Goal: Communication & Community: Answer question/provide support

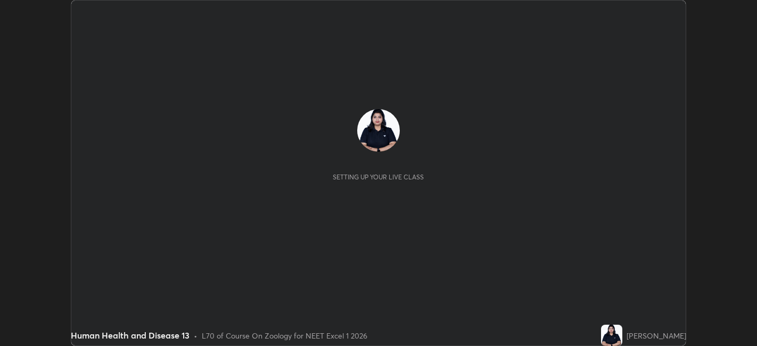
scroll to position [346, 756]
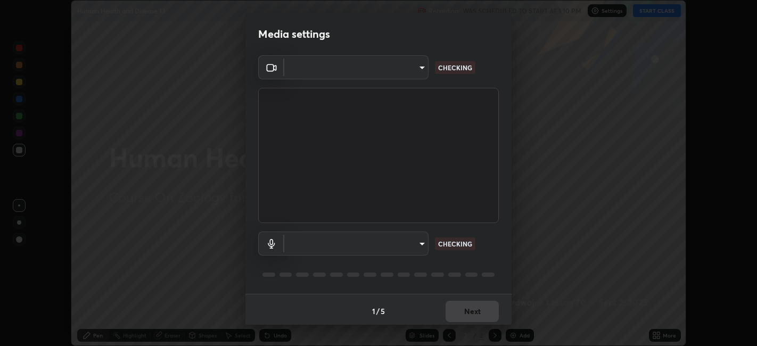
type input "9e57caed4cce4141f5eaa85e897878ef8d6f7de05c3a7e1aeb5fb010bc414606"
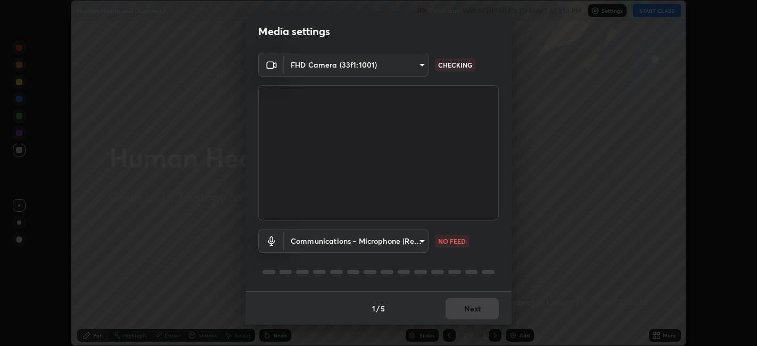
click at [418, 242] on body "Erase all Human Health and Disease 13 Recording WAS SCHEDULED TO START AT 1:10 …" at bounding box center [378, 173] width 757 height 346
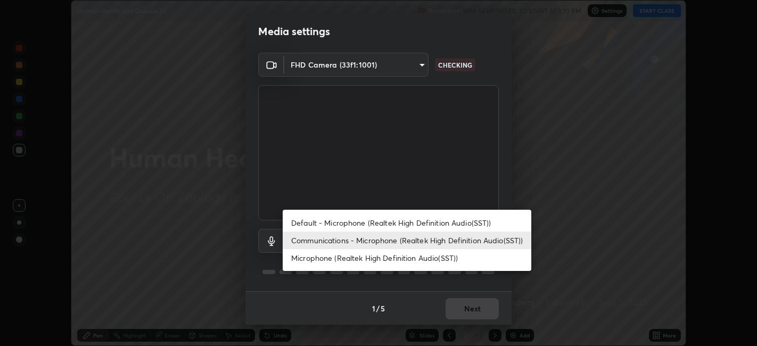
click at [323, 222] on li "Default - Microphone (Realtek High Definition Audio(SST))" at bounding box center [407, 223] width 249 height 18
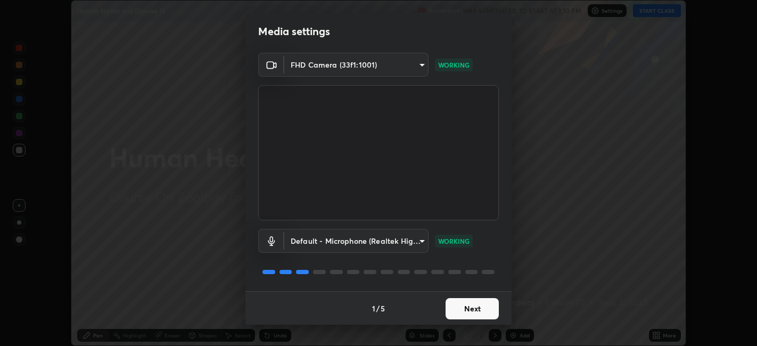
click at [418, 240] on body "Erase all Human Health and Disease 13 Recording WAS SCHEDULED TO START AT 1:10 …" at bounding box center [378, 173] width 757 height 346
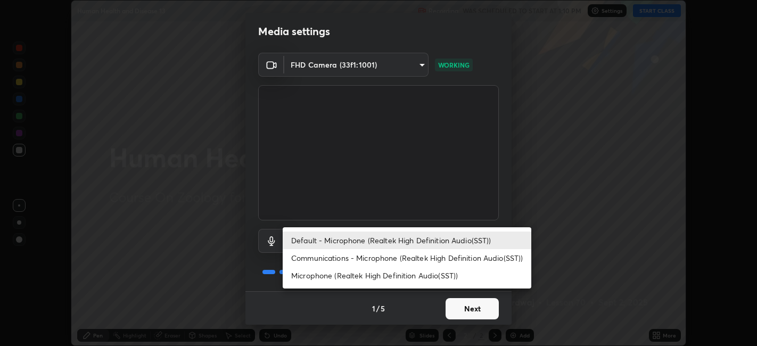
click at [342, 277] on li "Microphone (Realtek High Definition Audio(SST))" at bounding box center [407, 276] width 249 height 18
type input "58d38929054b66864366482989de98f6f20cd16ac28a463ea86fe506969ba565"
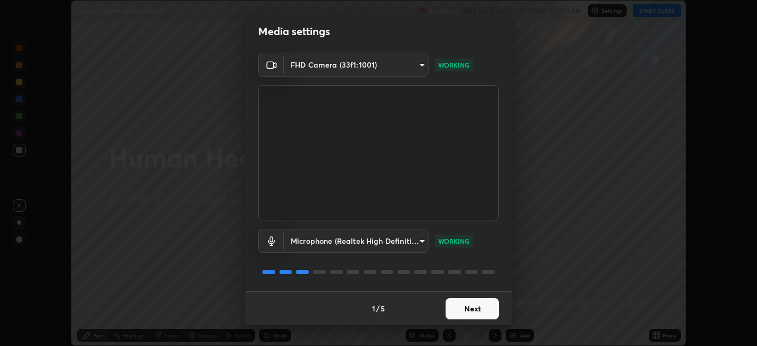
click at [464, 308] on button "Next" at bounding box center [471, 308] width 53 height 21
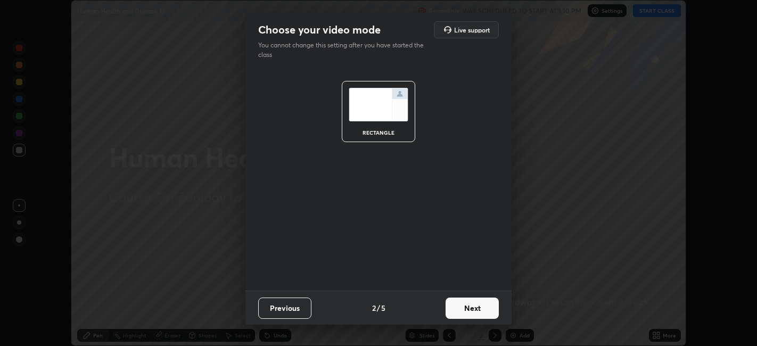
scroll to position [0, 0]
click at [471, 306] on button "Next" at bounding box center [471, 307] width 53 height 21
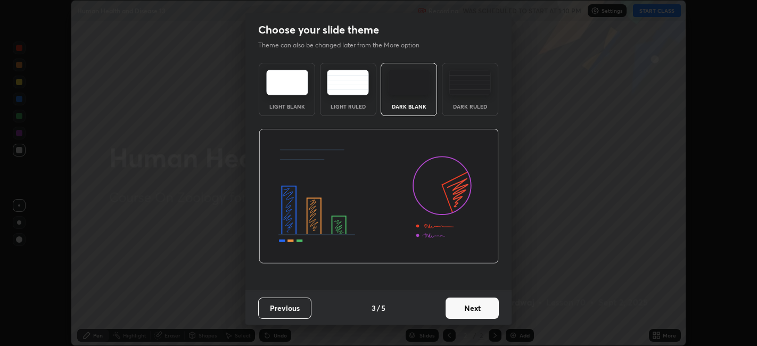
click at [481, 309] on button "Next" at bounding box center [471, 307] width 53 height 21
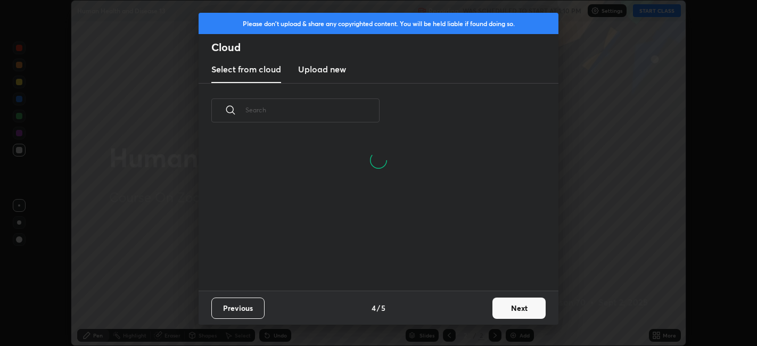
click at [501, 303] on button "Next" at bounding box center [518, 307] width 53 height 21
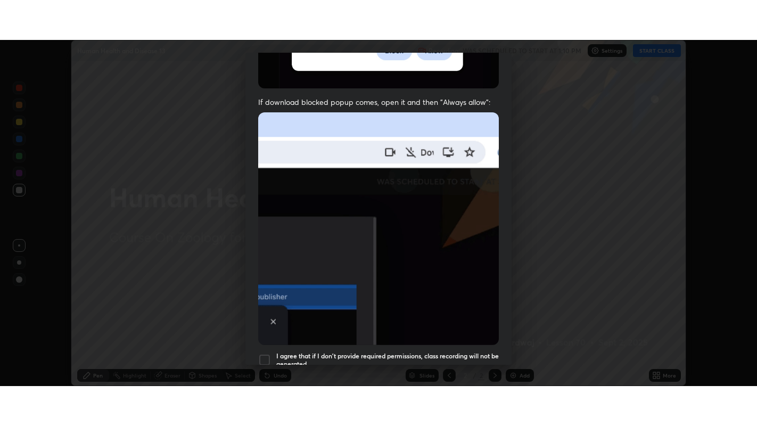
scroll to position [220, 0]
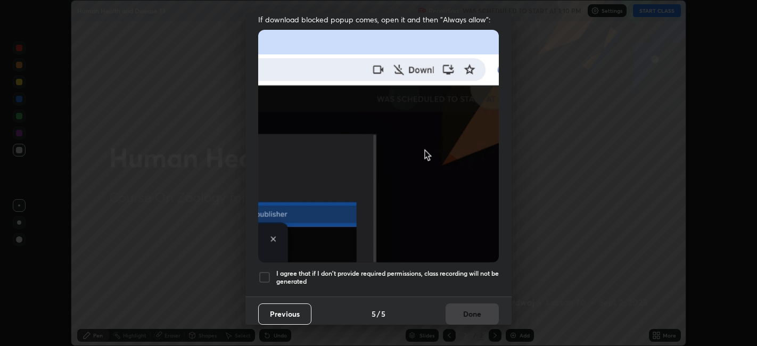
click at [268, 275] on div at bounding box center [264, 277] width 13 height 13
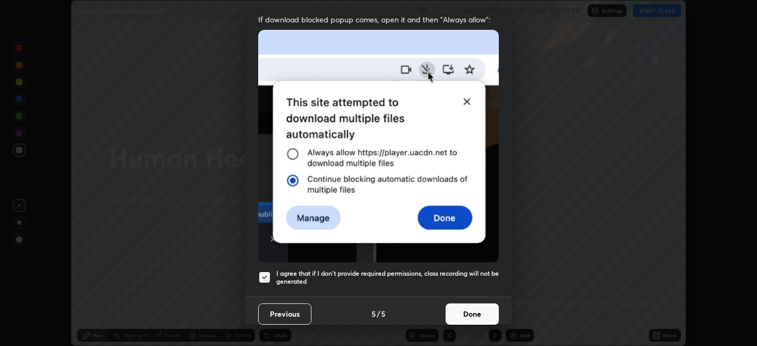
click at [470, 303] on button "Done" at bounding box center [471, 313] width 53 height 21
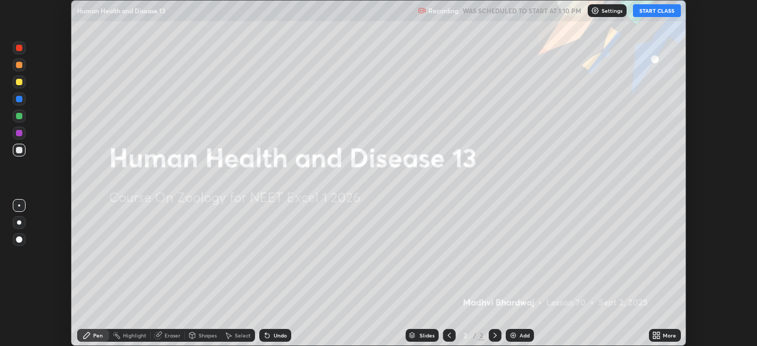
click at [656, 9] on button "START CLASS" at bounding box center [657, 10] width 48 height 13
click at [531, 334] on div "Add" at bounding box center [520, 335] width 28 height 13
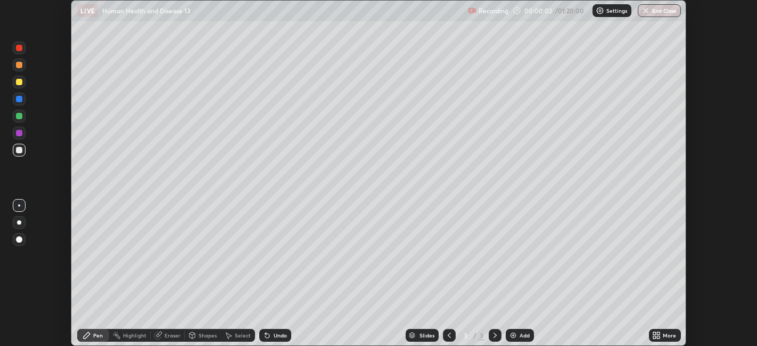
click at [654, 333] on icon at bounding box center [654, 333] width 3 height 3
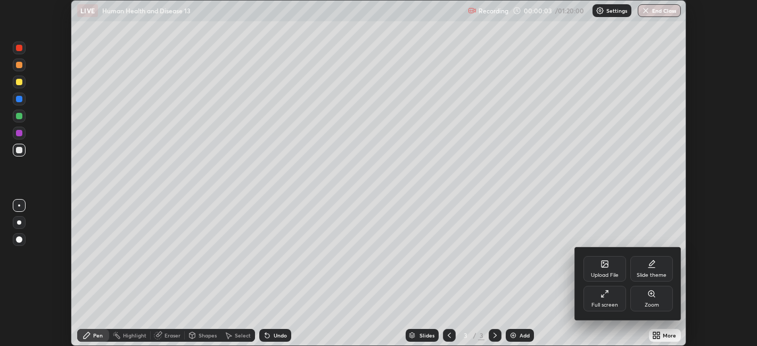
click at [600, 290] on icon at bounding box center [604, 294] width 9 height 9
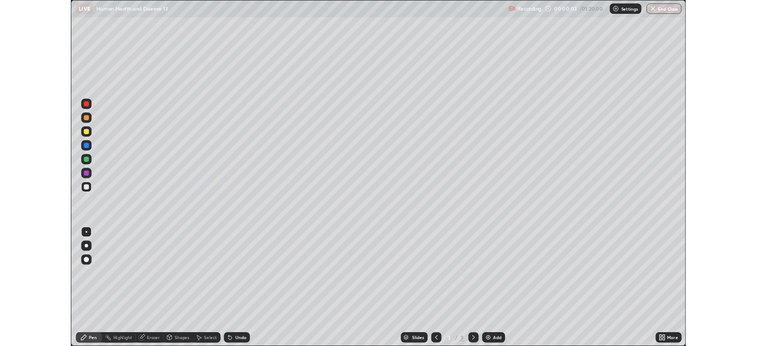
scroll to position [426, 757]
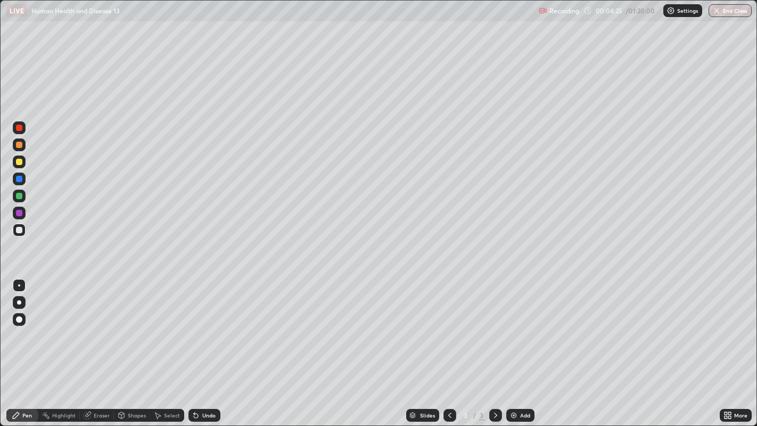
click at [19, 145] on div at bounding box center [19, 145] width 6 height 6
click at [22, 151] on div at bounding box center [19, 144] width 13 height 13
click at [20, 161] on div at bounding box center [19, 162] width 6 height 6
click at [22, 228] on div at bounding box center [19, 230] width 6 height 6
click at [215, 345] on div "Undo" at bounding box center [204, 415] width 32 height 13
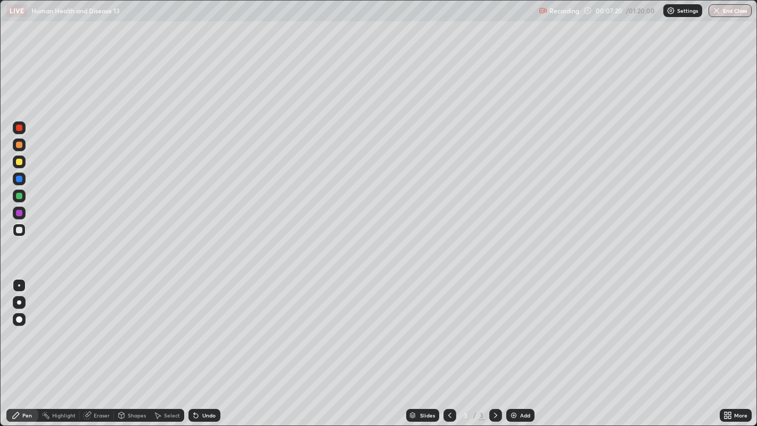
click at [208, 345] on div "Undo" at bounding box center [208, 414] width 13 height 5
click at [206, 345] on div "Undo" at bounding box center [208, 414] width 13 height 5
click at [208, 345] on div "Undo" at bounding box center [208, 414] width 13 height 5
click at [212, 345] on div "Undo" at bounding box center [208, 414] width 13 height 5
click at [522, 345] on div "Add" at bounding box center [520, 415] width 28 height 13
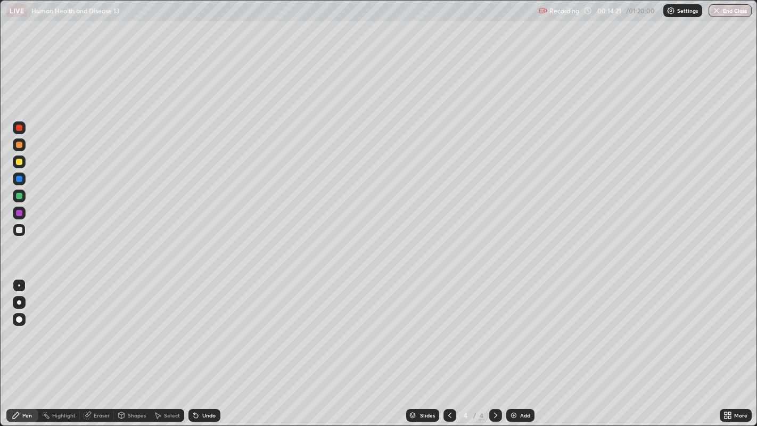
click at [25, 228] on div at bounding box center [19, 230] width 13 height 13
click at [20, 162] on div at bounding box center [19, 162] width 6 height 6
click at [520, 345] on div "Add" at bounding box center [525, 414] width 10 height 5
click at [23, 127] on div at bounding box center [19, 127] width 13 height 13
click at [211, 345] on div "Undo" at bounding box center [204, 415] width 32 height 13
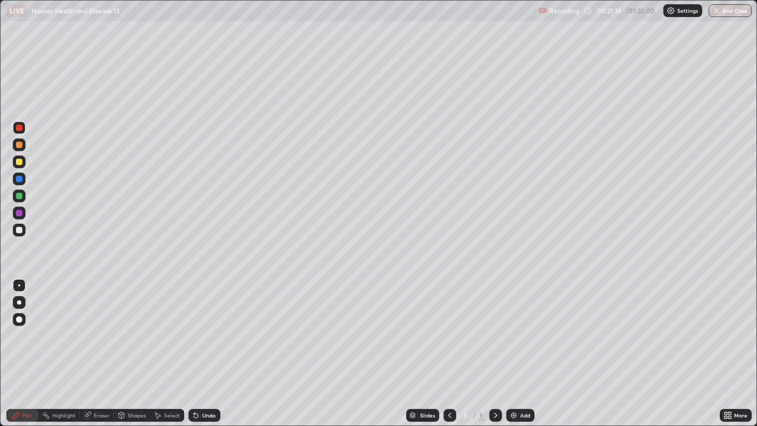
click at [210, 345] on div "Undo" at bounding box center [204, 415] width 32 height 13
click at [20, 162] on div at bounding box center [19, 162] width 6 height 6
click at [729, 345] on icon at bounding box center [729, 417] width 3 height 3
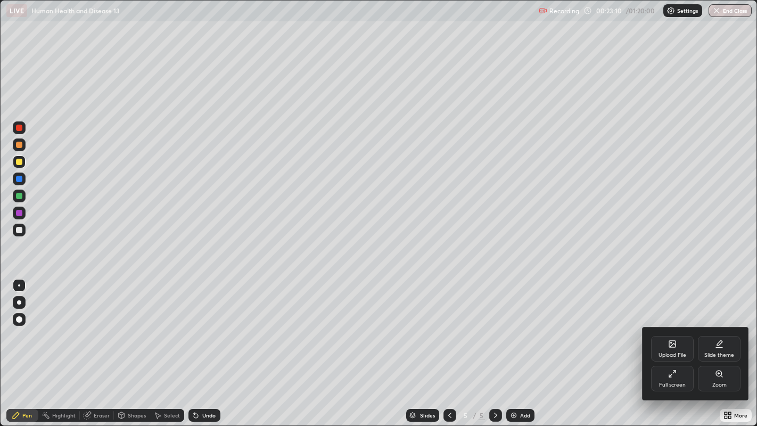
click at [671, 345] on div "Full screen" at bounding box center [672, 379] width 43 height 26
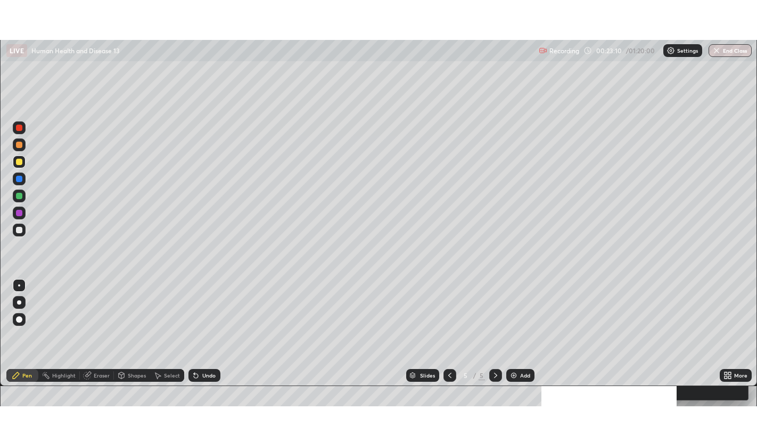
scroll to position [52872, 52461]
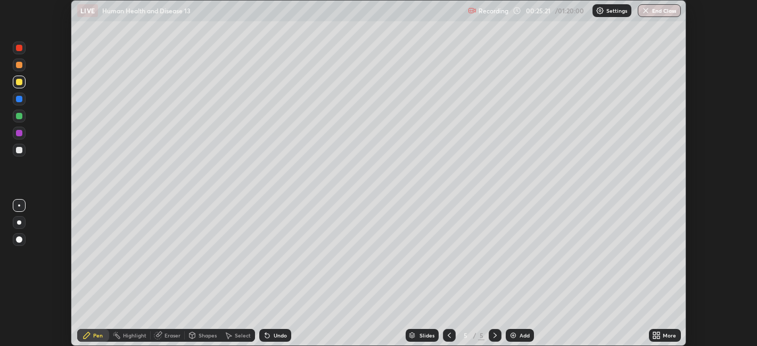
click at [658, 333] on icon at bounding box center [658, 333] width 3 height 3
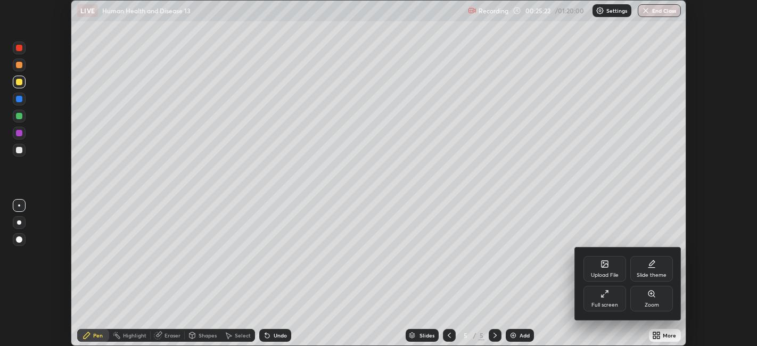
click at [592, 293] on div "Full screen" at bounding box center [604, 299] width 43 height 26
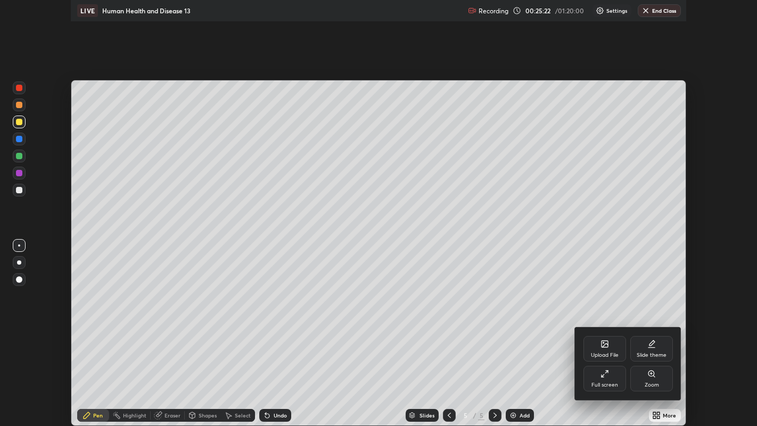
scroll to position [426, 757]
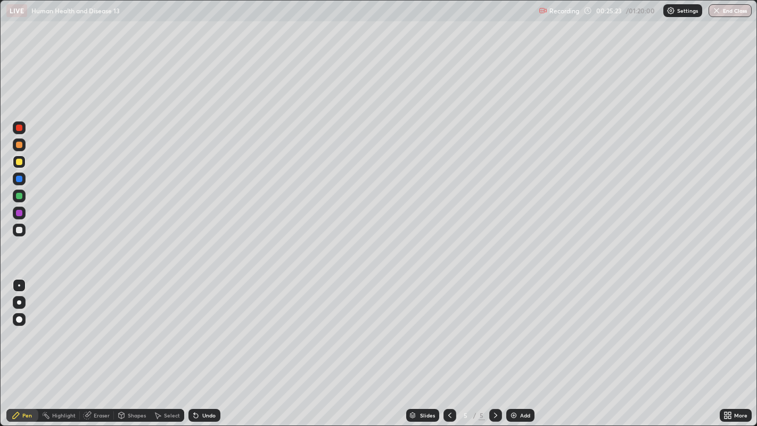
click at [531, 345] on div "Add" at bounding box center [520, 415] width 28 height 13
click at [218, 345] on div "Undo" at bounding box center [204, 415] width 32 height 13
click at [225, 345] on div "Slides 6 / 6 Add" at bounding box center [469, 414] width 499 height 21
click at [226, 345] on div "Slides 6 / 6 Add" at bounding box center [469, 414] width 499 height 21
click at [218, 345] on div "Undo" at bounding box center [204, 415] width 32 height 13
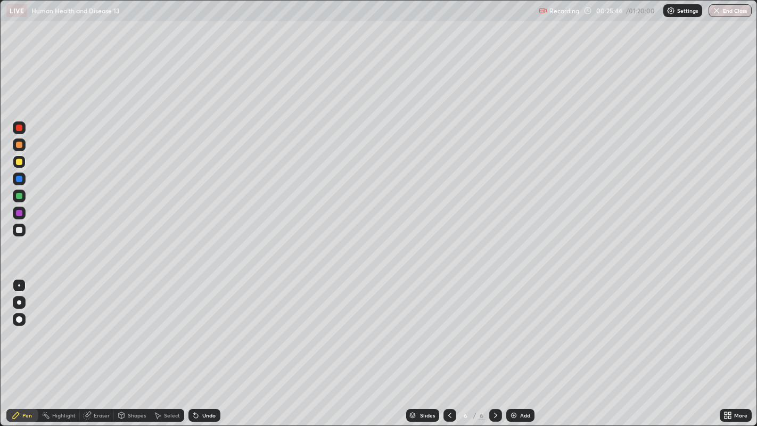
click at [214, 345] on div "Undo" at bounding box center [208, 414] width 13 height 5
click at [209, 345] on div "Undo" at bounding box center [208, 414] width 13 height 5
click at [210, 345] on div "Undo" at bounding box center [204, 415] width 32 height 13
click at [525, 345] on div "Add" at bounding box center [520, 415] width 28 height 13
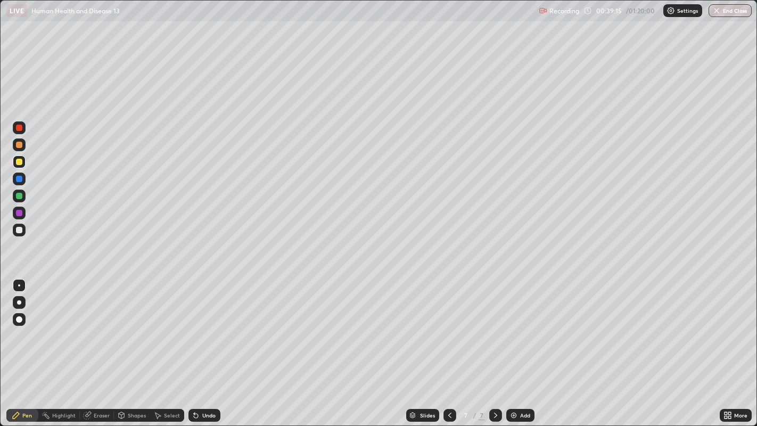
click at [519, 345] on div "Add" at bounding box center [520, 415] width 28 height 13
click at [23, 230] on div at bounding box center [19, 230] width 13 height 13
click at [209, 345] on div "Undo" at bounding box center [208, 414] width 13 height 5
click at [210, 345] on div "Undo" at bounding box center [208, 414] width 13 height 5
click at [213, 345] on div "Undo" at bounding box center [208, 414] width 13 height 5
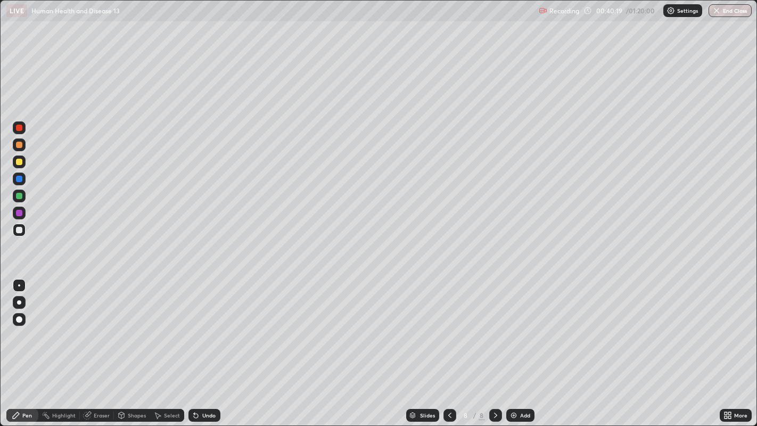
click at [209, 345] on div "Undo" at bounding box center [204, 415] width 32 height 13
click at [24, 131] on div at bounding box center [19, 127] width 13 height 13
click at [213, 345] on div "Undo" at bounding box center [208, 414] width 13 height 5
click at [216, 345] on div "Undo" at bounding box center [204, 415] width 32 height 13
click at [217, 345] on div "Undo" at bounding box center [204, 415] width 32 height 13
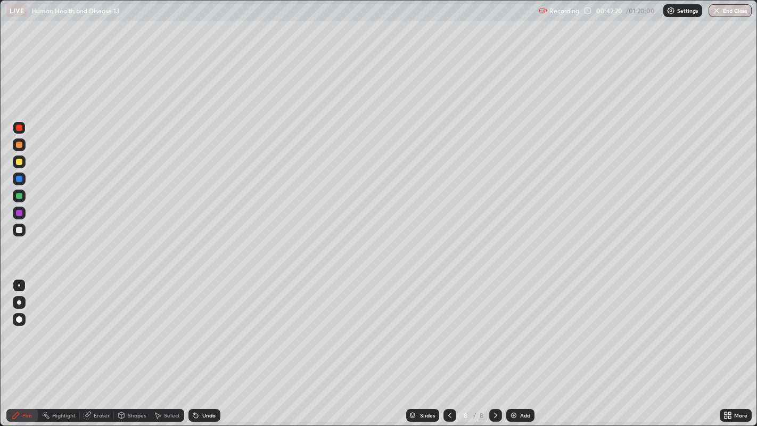
click at [226, 345] on div "Slides 8 / 8 Add" at bounding box center [469, 414] width 499 height 21
click at [228, 345] on div "Slides 8 / 8 Add" at bounding box center [469, 414] width 499 height 21
click at [107, 345] on div "Eraser" at bounding box center [97, 415] width 34 height 13
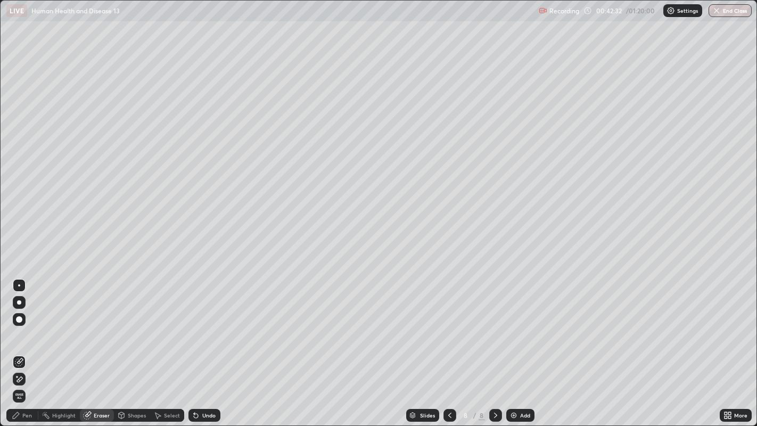
click at [24, 345] on div "Pen" at bounding box center [22, 415] width 32 height 13
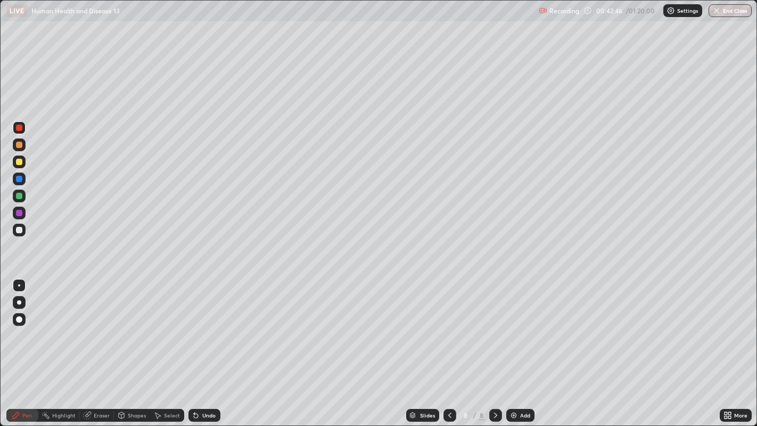
click at [23, 234] on div at bounding box center [19, 230] width 13 height 13
click at [24, 231] on div at bounding box center [19, 230] width 13 height 13
click at [18, 128] on div at bounding box center [19, 128] width 6 height 6
click at [204, 345] on div "Undo" at bounding box center [208, 414] width 13 height 5
click at [516, 345] on div "Add" at bounding box center [520, 415] width 28 height 13
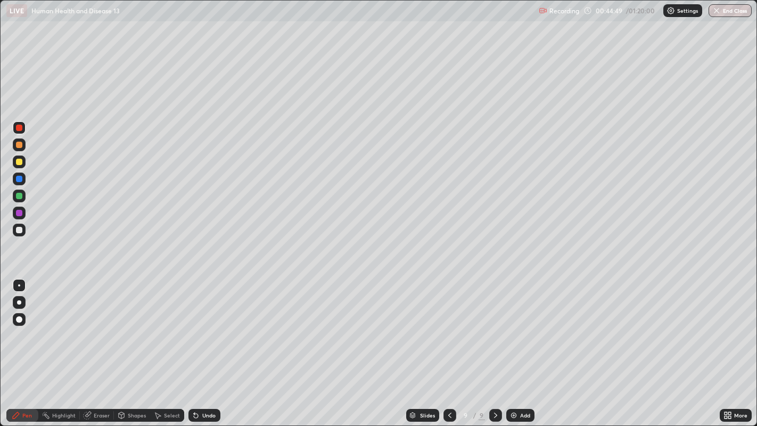
click at [18, 234] on div at bounding box center [19, 230] width 13 height 13
click at [22, 129] on div at bounding box center [19, 127] width 13 height 13
click at [204, 345] on div "Undo" at bounding box center [204, 415] width 32 height 13
click at [527, 345] on div "Add" at bounding box center [520, 415] width 28 height 13
click at [22, 163] on div at bounding box center [19, 161] width 13 height 13
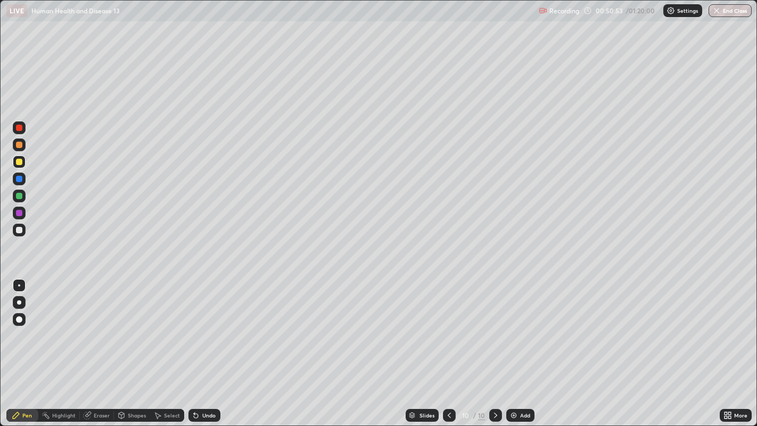
click at [23, 233] on div at bounding box center [19, 230] width 13 height 13
click at [530, 345] on div "Add" at bounding box center [520, 415] width 28 height 13
click at [210, 345] on div "Undo" at bounding box center [208, 414] width 13 height 5
click at [208, 345] on div "Undo" at bounding box center [208, 414] width 13 height 5
click at [22, 162] on div at bounding box center [19, 161] width 13 height 13
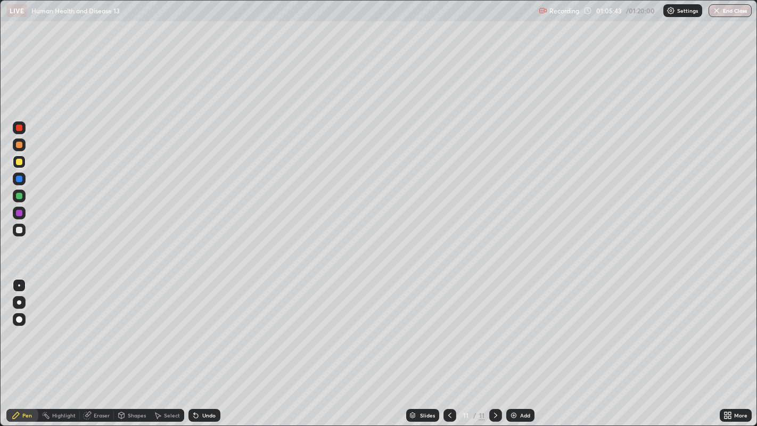
click at [212, 345] on div "Undo" at bounding box center [204, 415] width 32 height 13
click at [210, 345] on div "Undo" at bounding box center [204, 415] width 32 height 13
click at [209, 345] on div "Undo" at bounding box center [204, 415] width 32 height 13
click at [213, 345] on div "Undo" at bounding box center [204, 415] width 32 height 13
click at [211, 345] on div "Undo" at bounding box center [204, 415] width 32 height 13
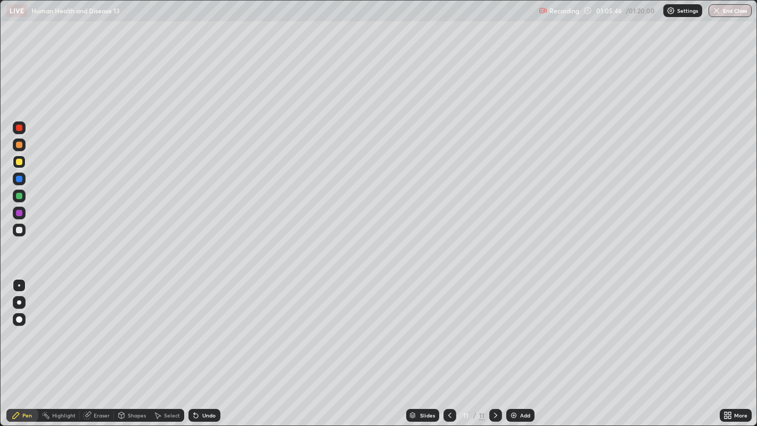
click at [206, 345] on div "Undo" at bounding box center [204, 415] width 32 height 13
click at [514, 345] on div "Add" at bounding box center [520, 415] width 28 height 13
click at [448, 345] on icon at bounding box center [449, 415] width 9 height 9
click at [530, 345] on div "Add" at bounding box center [520, 415] width 28 height 13
click at [23, 229] on div at bounding box center [19, 230] width 13 height 13
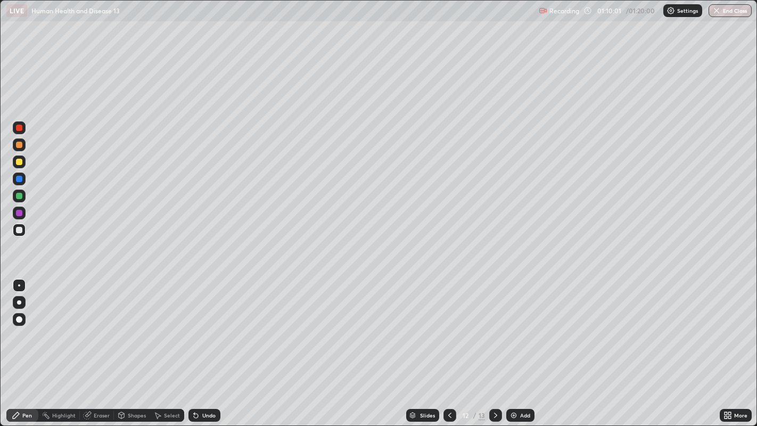
click at [219, 345] on div "Undo" at bounding box center [204, 415] width 32 height 13
click at [22, 162] on div at bounding box center [19, 162] width 6 height 6
click at [21, 162] on div at bounding box center [19, 162] width 6 height 6
click at [24, 196] on div at bounding box center [19, 195] width 13 height 13
click at [16, 161] on div at bounding box center [19, 162] width 6 height 6
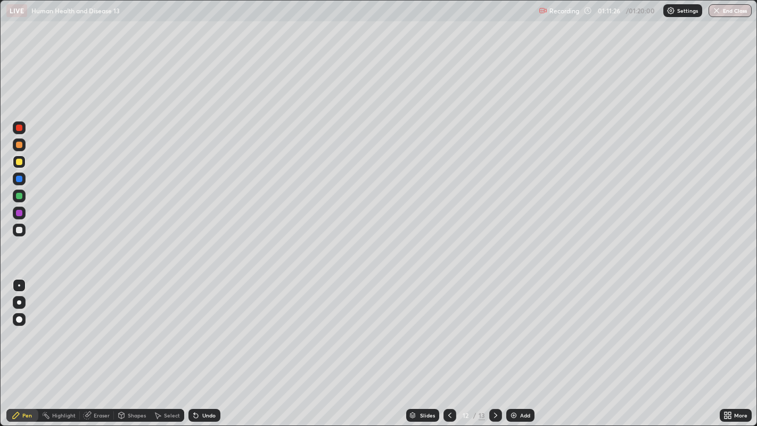
click at [21, 196] on div at bounding box center [19, 196] width 6 height 6
click at [25, 214] on div at bounding box center [19, 212] width 13 height 13
click at [22, 197] on div at bounding box center [19, 195] width 13 height 13
click at [20, 128] on div at bounding box center [19, 128] width 6 height 6
click at [24, 213] on div at bounding box center [19, 212] width 13 height 13
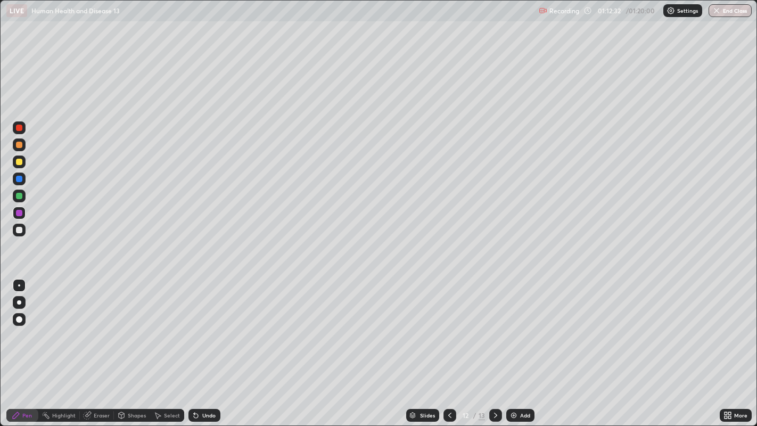
click at [25, 130] on div at bounding box center [19, 127] width 13 height 13
click at [19, 230] on div at bounding box center [19, 230] width 6 height 6
click at [21, 178] on div at bounding box center [19, 179] width 6 height 6
click at [730, 11] on button "End Class" at bounding box center [730, 10] width 42 height 13
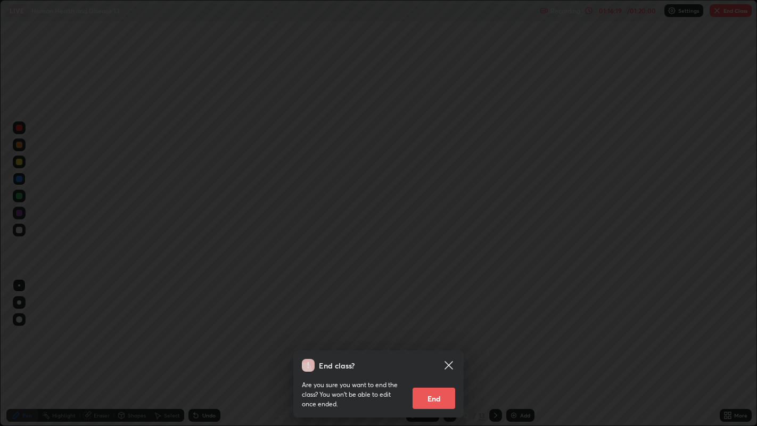
click at [431, 345] on button "End" at bounding box center [433, 397] width 43 height 21
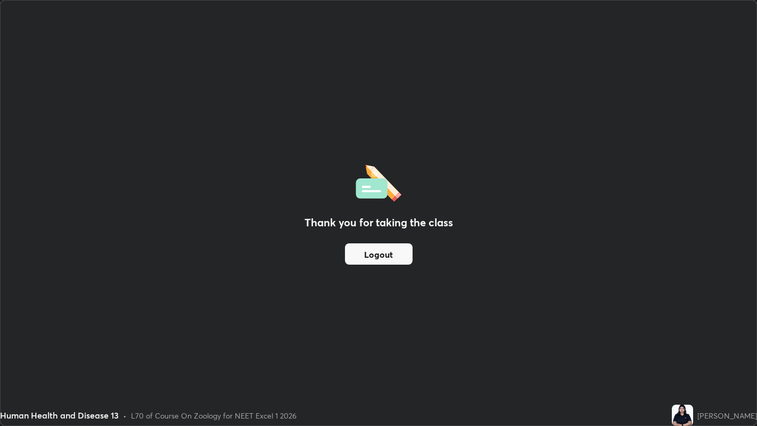
click at [369, 249] on button "Logout" at bounding box center [379, 253] width 68 height 21
click at [350, 263] on button "Logout" at bounding box center [379, 253] width 68 height 21
